Goal: Transaction & Acquisition: Obtain resource

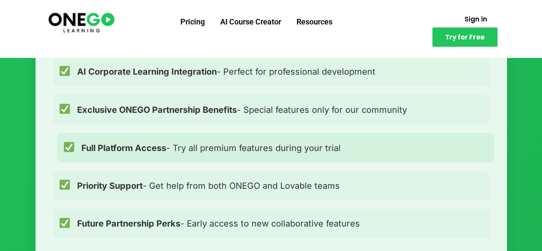
scroll to position [712, 0]
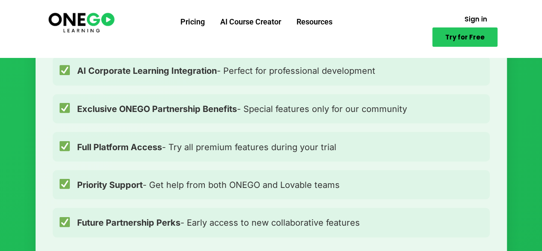
click at [454, 32] on link "Try for Free" at bounding box center [464, 36] width 65 height 19
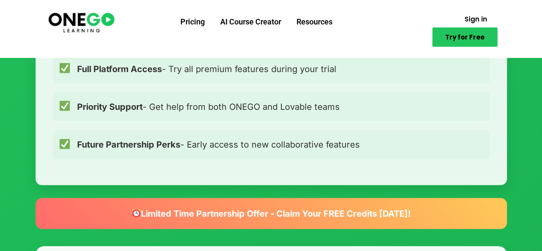
scroll to position [844, 0]
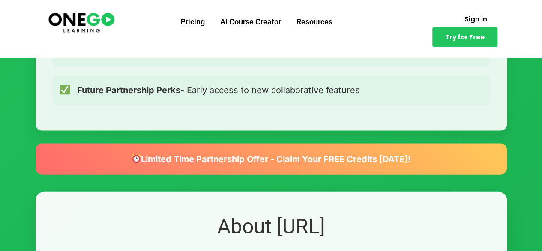
click at [311, 150] on div "Limited Time Partnership Offer - Claim Your FREE Credits [DATE]!" at bounding box center [271, 159] width 471 height 31
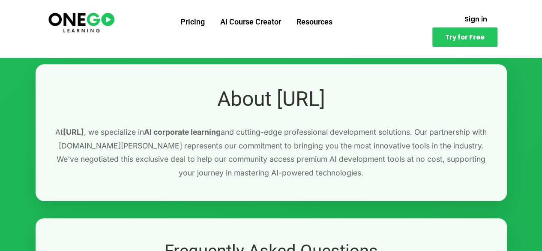
scroll to position [877, 0]
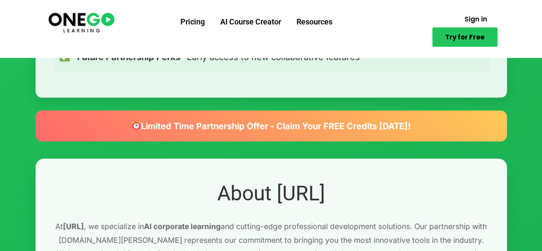
click at [466, 36] on span "Try for Free" at bounding box center [464, 37] width 39 height 6
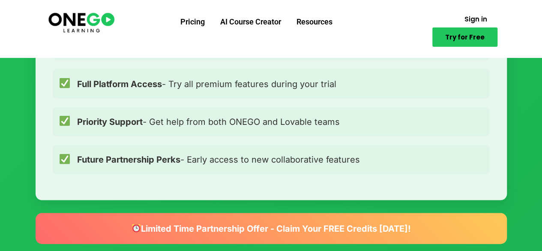
scroll to position [815, 0]
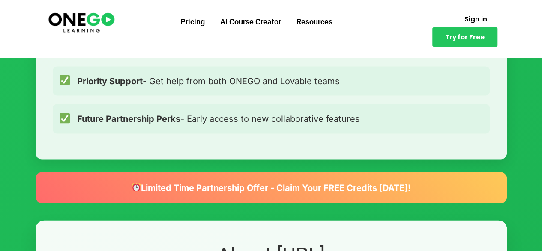
click at [257, 192] on div "Limited Time Partnership Offer - Claim Your FREE Credits [DATE]!" at bounding box center [271, 187] width 471 height 31
click at [350, 186] on div "Limited Time Partnership Offer - Claim Your FREE Credits [DATE]!" at bounding box center [271, 187] width 471 height 31
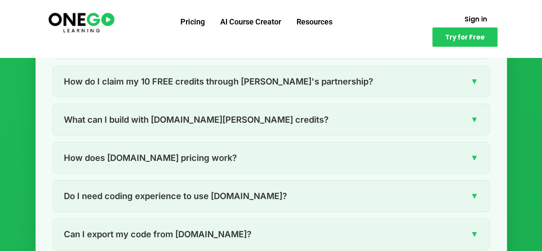
scroll to position [1142, 0]
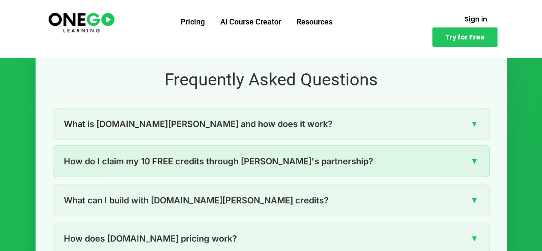
click at [327, 154] on span "How do I claim my 10 FREE credits through [PERSON_NAME]'s partnership?" at bounding box center [218, 161] width 309 height 14
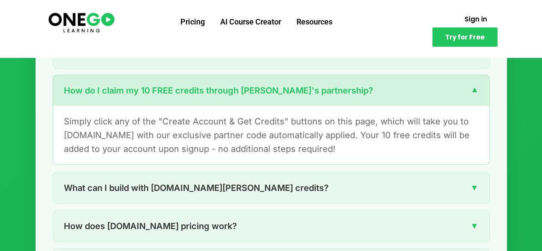
scroll to position [1214, 0]
drag, startPoint x: 255, startPoint y: 133, endPoint x: 294, endPoint y: 137, distance: 39.2
click at [294, 137] on p "Simply click any of the "Create Account & Get Credits" buttons on this page, wh…" at bounding box center [271, 134] width 415 height 41
click at [192, 19] on link "Pricing" at bounding box center [193, 22] width 40 height 22
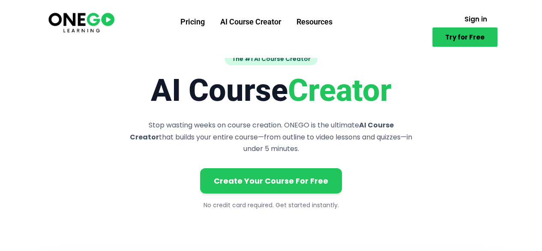
click at [464, 45] on link "Try for Free" at bounding box center [464, 36] width 65 height 19
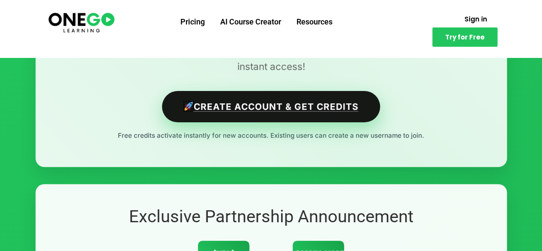
click at [284, 106] on link "Create Account & Get Credits" at bounding box center [271, 106] width 218 height 31
click at [267, 102] on link "Create Account & Get Credits" at bounding box center [271, 106] width 218 height 31
click at [304, 108] on link "Create Account & Get Credits" at bounding box center [271, 106] width 218 height 31
